Goal: Transaction & Acquisition: Purchase product/service

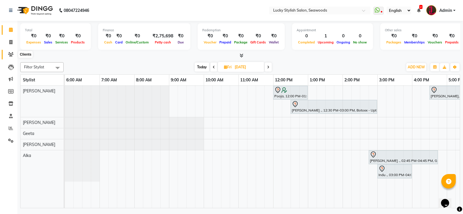
click at [8, 53] on icon at bounding box center [11, 54] width 6 height 4
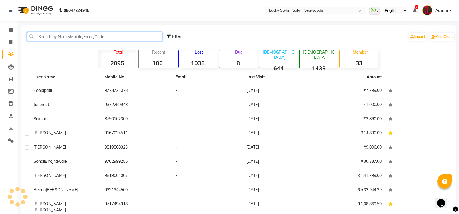
click at [105, 36] on input "text" at bounding box center [95, 36] width 136 height 9
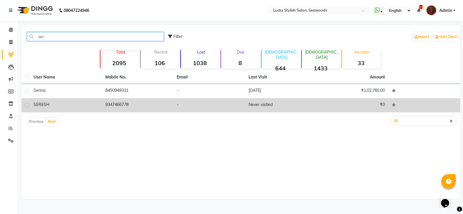
type input "ser"
click at [250, 100] on td "Never visited" at bounding box center [281, 105] width 72 height 14
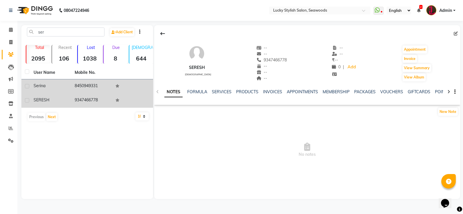
click at [96, 90] on td "8450949331" at bounding box center [91, 86] width 41 height 14
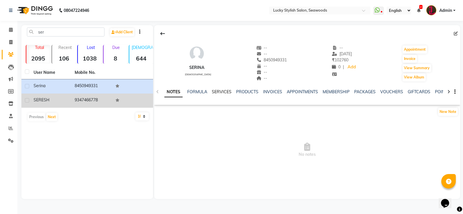
click at [220, 90] on link "SERVICES" at bounding box center [222, 91] width 20 height 5
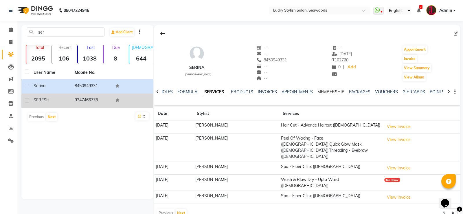
click at [329, 94] on link "MEMBERSHIP" at bounding box center [331, 91] width 27 height 5
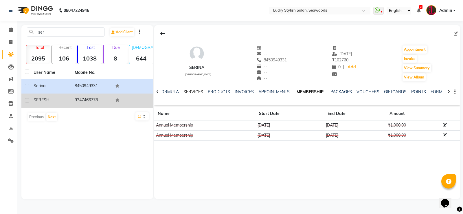
click at [191, 92] on link "SERVICES" at bounding box center [194, 91] width 20 height 5
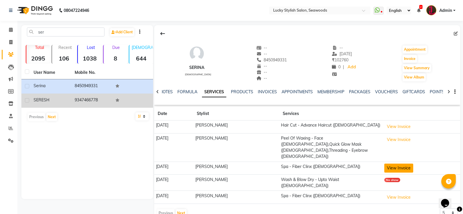
click at [395, 164] on button "View Invoice" at bounding box center [399, 168] width 29 height 9
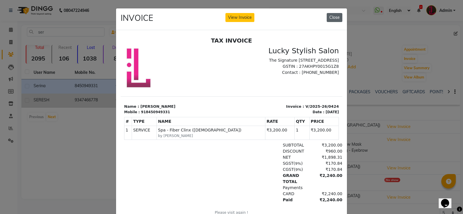
click at [331, 21] on button "Close" at bounding box center [335, 17] width 16 height 9
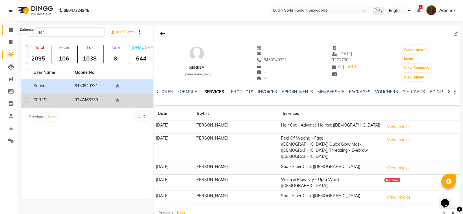
click at [11, 30] on icon at bounding box center [11, 30] width 4 height 4
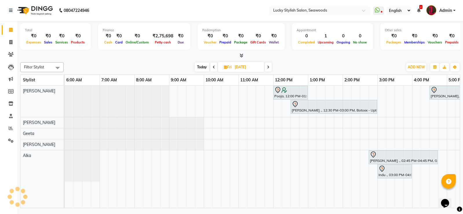
scroll to position [0, 195]
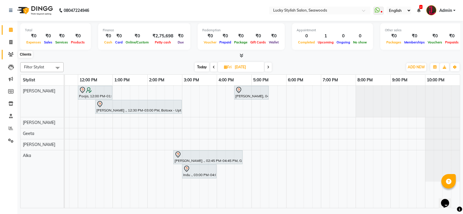
click at [14, 54] on span at bounding box center [11, 54] width 10 height 7
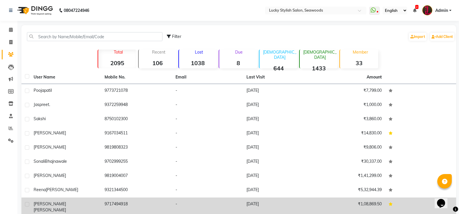
click at [46, 207] on span "[PERSON_NAME]" at bounding box center [50, 209] width 32 height 5
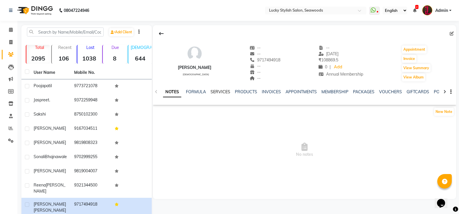
click at [216, 92] on link "SERVICES" at bounding box center [221, 91] width 20 height 5
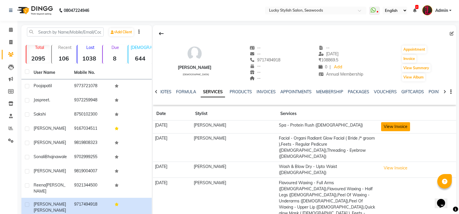
click at [384, 127] on button "View Invoice" at bounding box center [395, 126] width 29 height 9
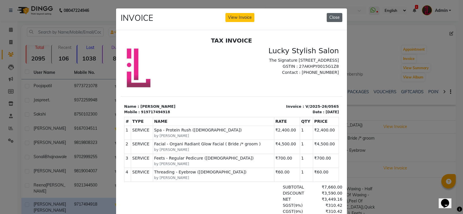
click at [334, 16] on button "Close" at bounding box center [335, 17] width 16 height 9
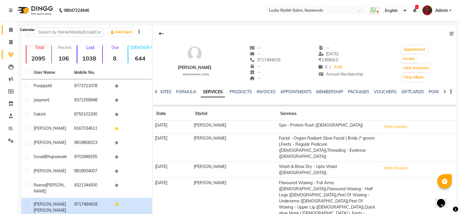
click at [6, 28] on span at bounding box center [11, 30] width 10 height 7
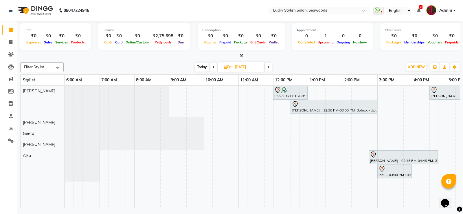
click at [197, 66] on span "Today" at bounding box center [202, 67] width 14 height 9
type input "02-09-2025"
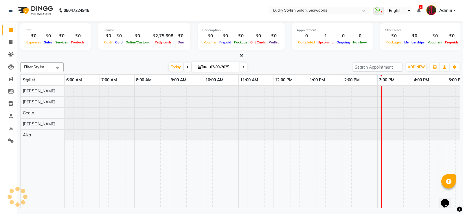
scroll to position [0, 195]
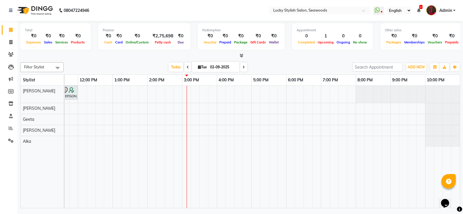
click at [220, 97] on div "[PERSON_NAME], TK01, 11:30 AM-12:00 PM, Hair Cut - Basic Haircut ([DEMOGRAPHIC_…" at bounding box center [164, 147] width 591 height 122
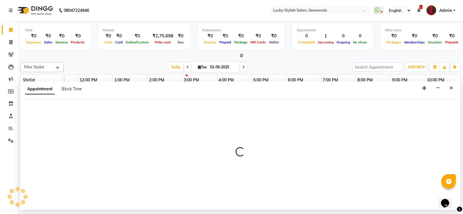
select select "10014"
select select "tentative"
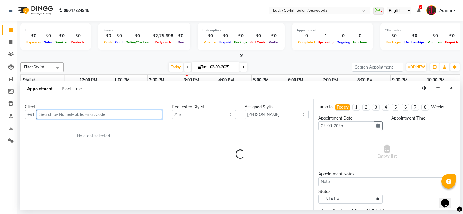
select select "960"
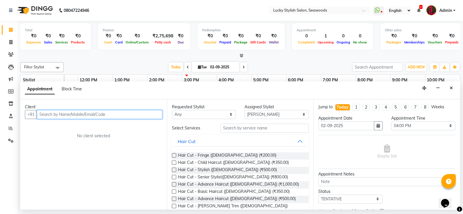
click at [127, 111] on input "text" at bounding box center [100, 114] width 126 height 9
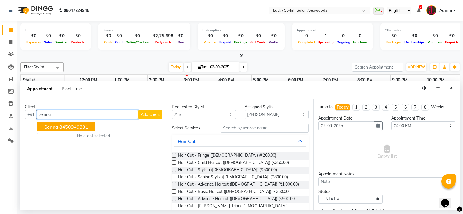
click at [85, 129] on ngb-highlight "8450949331" at bounding box center [73, 127] width 29 height 6
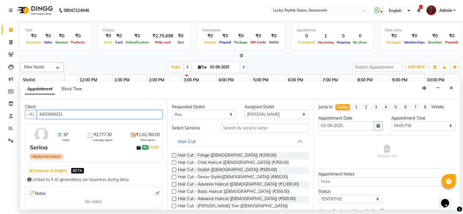
type input "8450949331"
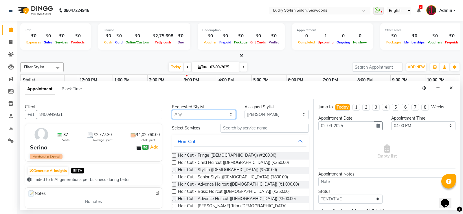
click at [220, 114] on select "Any Alka [PERSON_NAME] Geeta [PERSON_NAME]" at bounding box center [204, 114] width 64 height 9
select select "10014"
click at [172, 110] on select "Any Alka [PERSON_NAME] Geeta [PERSON_NAME]" at bounding box center [204, 114] width 64 height 9
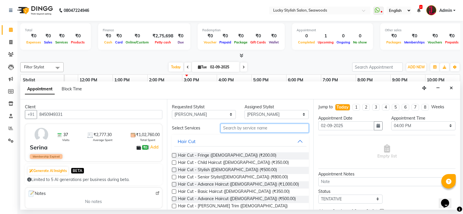
click at [244, 129] on input "text" at bounding box center [265, 128] width 89 height 9
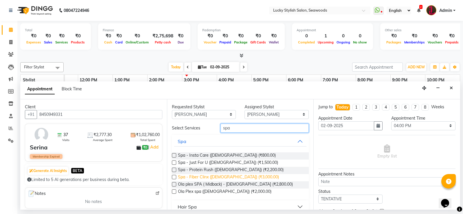
type input "spa"
click at [244, 176] on span "Spa - Fiber Clinx ([DEMOGRAPHIC_DATA]) (₹3,000.00)" at bounding box center [228, 177] width 101 height 7
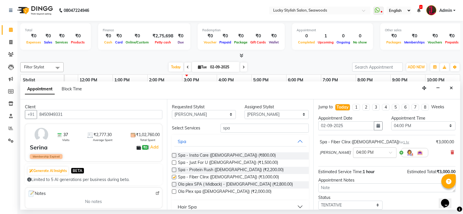
checkbox input "false"
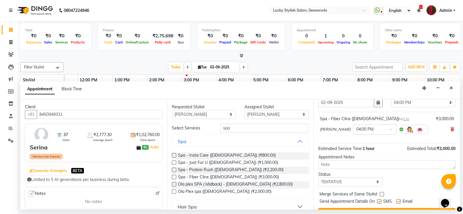
scroll to position [36, 0]
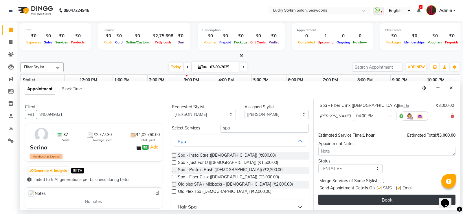
click at [402, 200] on button "Book" at bounding box center [387, 200] width 137 height 10
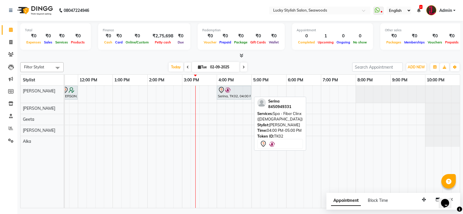
click at [246, 96] on div "Serina, TK02, 04:00 PM-05:00 PM, Spa - Fiber Clinx ([DEMOGRAPHIC_DATA])" at bounding box center [234, 93] width 33 height 12
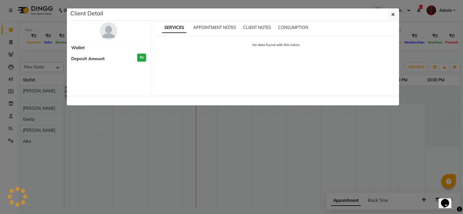
select select "7"
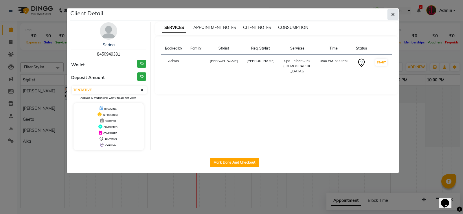
click at [396, 14] on button "button" at bounding box center [393, 14] width 11 height 11
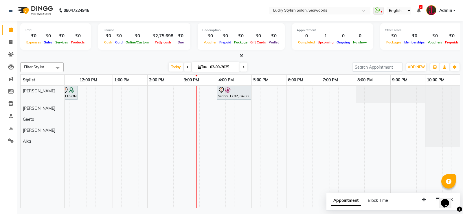
drag, startPoint x: 293, startPoint y: 209, endPoint x: 297, endPoint y: 207, distance: 4.0
click at [295, 209] on div "Total ₹0 Expenses ₹0 Sales ₹0 Services ₹0 Products Finance ₹0 Cash ₹0 Card ₹0 O…" at bounding box center [240, 115] width 446 height 189
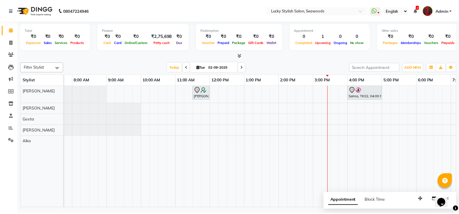
scroll to position [0, 5]
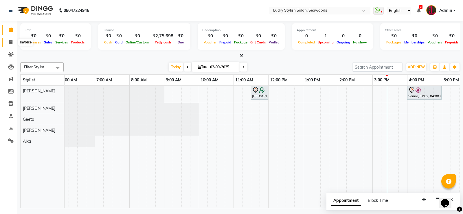
click at [8, 40] on span at bounding box center [11, 42] width 10 height 7
select select "675"
select select "service"
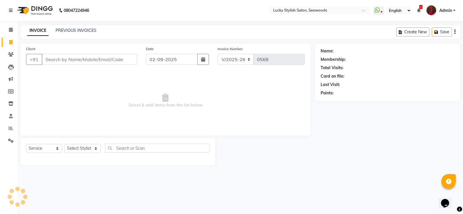
click at [114, 58] on input "Client" at bounding box center [90, 59] width 96 height 11
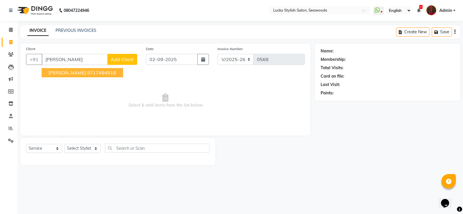
click at [102, 70] on button "[PERSON_NAME] 9717494918" at bounding box center [82, 72] width 81 height 9
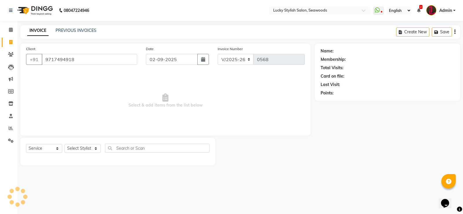
type input "9717494918"
select select "2: Object"
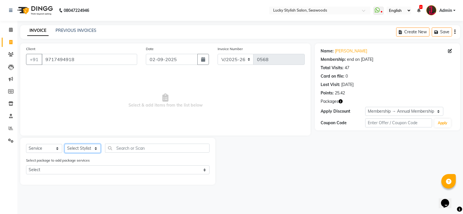
click at [89, 149] on select "Select Stylist Alka [PERSON_NAME] Geeta [PERSON_NAME]" at bounding box center [83, 148] width 36 height 9
select select "10014"
click at [65, 144] on select "Select Stylist Alka [PERSON_NAME] Geeta [PERSON_NAME]" at bounding box center [83, 148] width 36 height 9
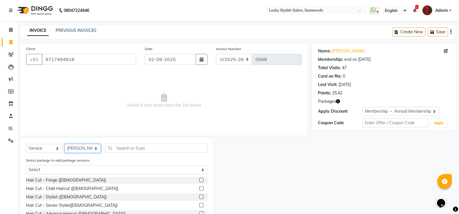
click at [88, 150] on select "Select Stylist Alka [PERSON_NAME] Geeta [PERSON_NAME]" at bounding box center [83, 148] width 36 height 9
click at [128, 147] on input "text" at bounding box center [156, 148] width 103 height 9
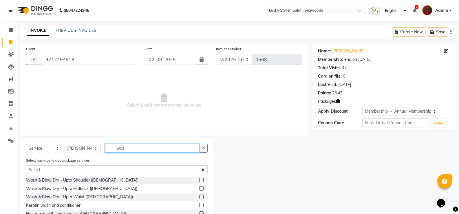
type input "was"
click at [199, 188] on label at bounding box center [201, 188] width 4 height 4
click at [199, 188] on input "checkbox" at bounding box center [201, 189] width 4 height 4
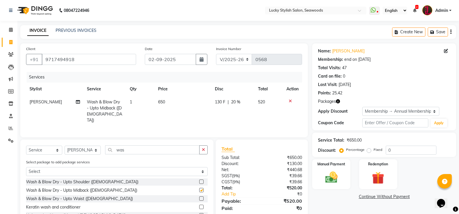
checkbox input "false"
click at [161, 99] on span "650" at bounding box center [161, 101] width 7 height 5
select select "10014"
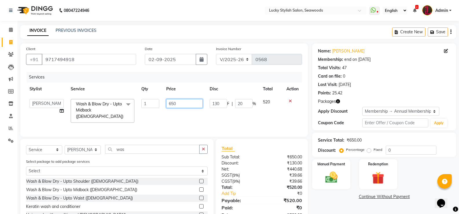
click at [171, 102] on input "650" at bounding box center [184, 103] width 36 height 9
type input "750"
click at [246, 114] on td "130 F | 20 %" at bounding box center [232, 111] width 53 height 31
select select "10014"
click at [238, 106] on input "20" at bounding box center [243, 103] width 17 height 9
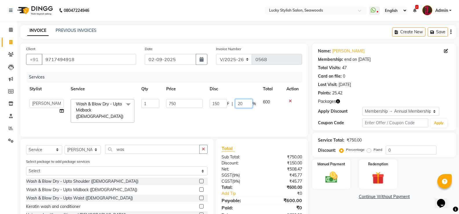
click at [239, 106] on input "20" at bounding box center [243, 103] width 17 height 9
type input "30"
click at [271, 115] on td "600" at bounding box center [272, 111] width 24 height 31
select select "10014"
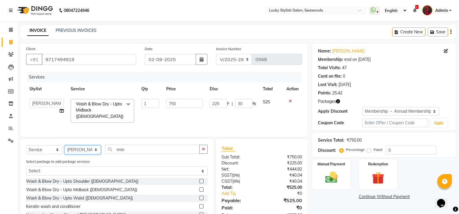
click at [79, 147] on select "Select Stylist Alka [PERSON_NAME] Geeta [PERSON_NAME]" at bounding box center [83, 149] width 36 height 9
select select "45461"
click at [65, 145] on select "Select Stylist Alka [PERSON_NAME] Geeta [PERSON_NAME]" at bounding box center [83, 149] width 36 height 9
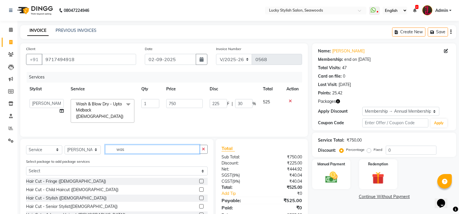
click at [120, 152] on input "was" at bounding box center [152, 149] width 94 height 9
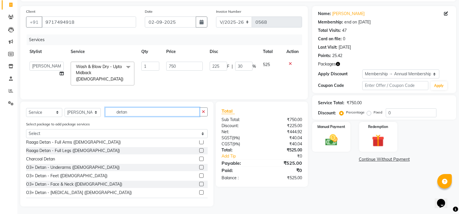
scroll to position [145, 0]
type input "detan"
click at [199, 182] on label at bounding box center [201, 184] width 4 height 4
click at [199, 182] on input "checkbox" at bounding box center [201, 184] width 4 height 4
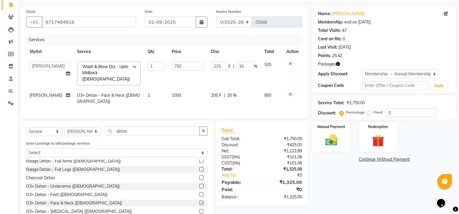
checkbox input "false"
click at [250, 89] on td "200 F | 20 %" at bounding box center [234, 98] width 53 height 19
select select "45461"
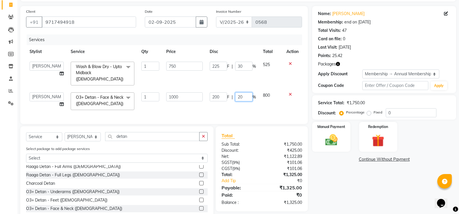
click at [239, 93] on input "20" at bounding box center [243, 96] width 17 height 9
type input "30"
click at [274, 102] on div "Services Stylist Service Qty Price Disc Total Action Alka [PERSON_NAME] Geeta […" at bounding box center [164, 76] width 276 height 84
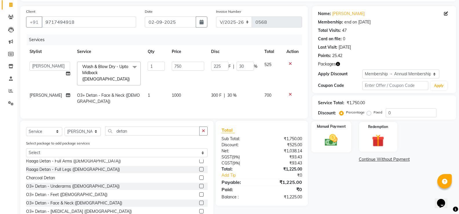
click at [341, 137] on img at bounding box center [331, 140] width 21 height 15
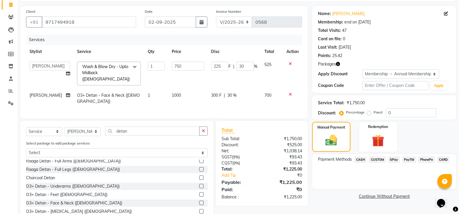
click at [441, 162] on span "CARD" at bounding box center [443, 159] width 12 height 7
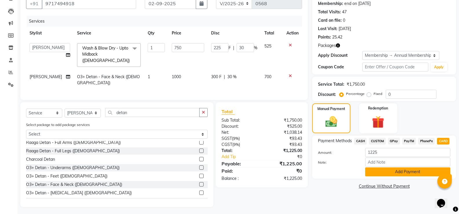
click at [409, 174] on button "Add Payment" at bounding box center [407, 171] width 85 height 9
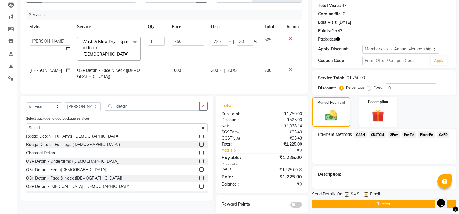
scroll to position [69, 0]
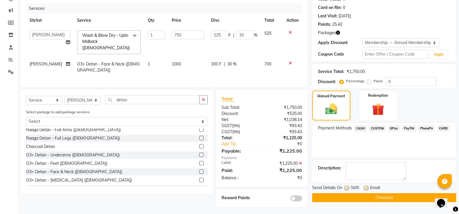
click at [366, 189] on label at bounding box center [366, 188] width 4 height 4
click at [366, 189] on input "checkbox" at bounding box center [366, 189] width 4 height 4
checkbox input "false"
click at [348, 189] on label at bounding box center [347, 188] width 4 height 4
click at [348, 189] on input "checkbox" at bounding box center [347, 189] width 4 height 4
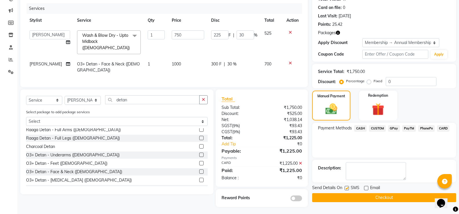
checkbox input "false"
click at [390, 197] on button "Checkout" at bounding box center [384, 197] width 144 height 9
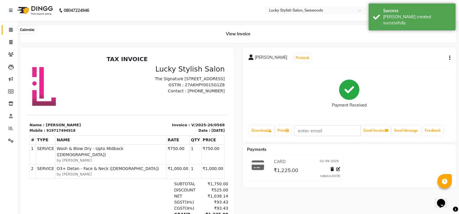
click at [11, 30] on icon at bounding box center [11, 30] width 4 height 4
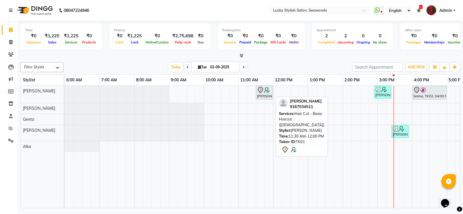
click at [264, 96] on div "[PERSON_NAME], TK01, 11:30 AM-12:00 PM, Hair Cut - Basic Haircut ([DEMOGRAPHIC_…" at bounding box center [265, 93] width 16 height 12
select select "7"
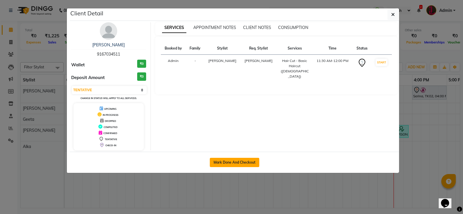
click at [241, 159] on button "Mark Done And Checkout" at bounding box center [235, 162] width 50 height 9
select select "675"
select select "service"
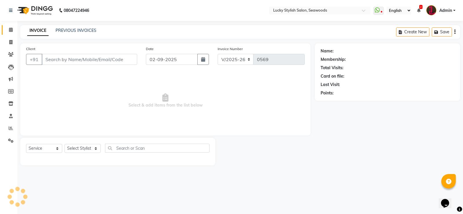
type input "9167034511"
select select "10014"
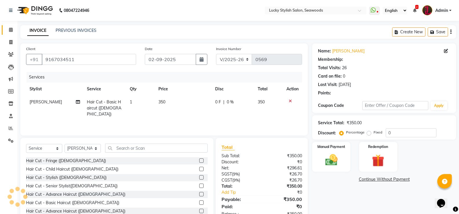
select select "2: Object"
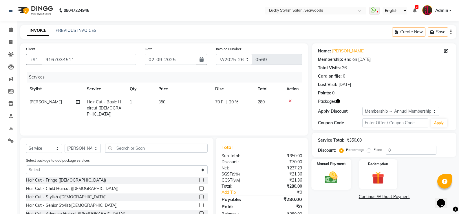
click at [340, 171] on img at bounding box center [331, 177] width 21 height 15
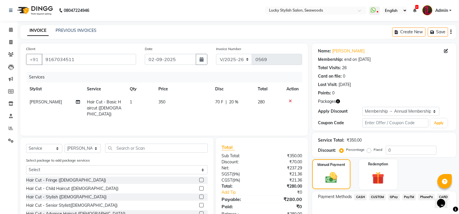
click at [392, 200] on span "GPay" at bounding box center [394, 197] width 12 height 7
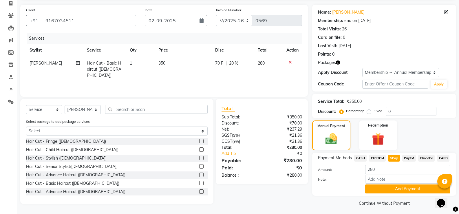
scroll to position [41, 0]
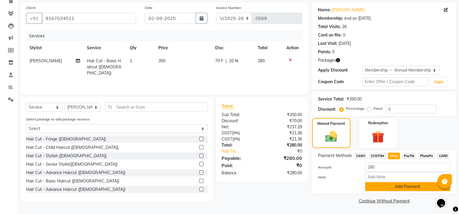
click at [407, 185] on button "Add Payment" at bounding box center [407, 186] width 85 height 9
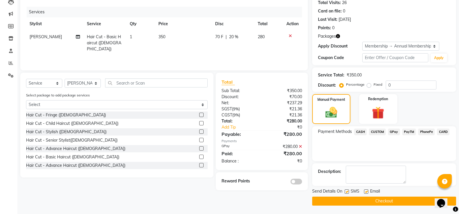
scroll to position [65, 0]
click at [378, 204] on button "Checkout" at bounding box center [384, 200] width 144 height 9
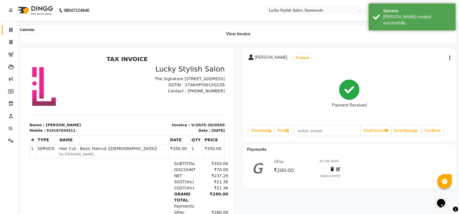
click at [11, 31] on icon at bounding box center [11, 30] width 4 height 4
